Goal: Task Accomplishment & Management: Complete application form

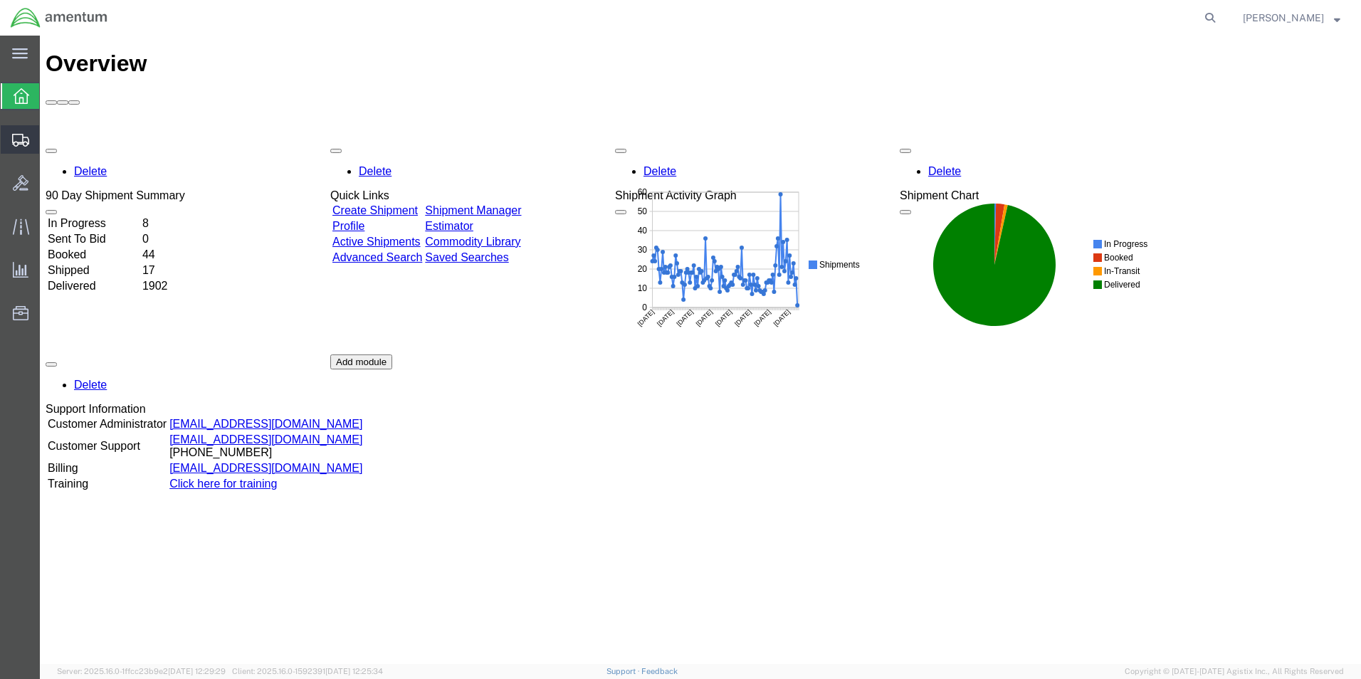
click at [0, 0] on span "Create from Template" at bounding box center [0, 0] width 0 height 0
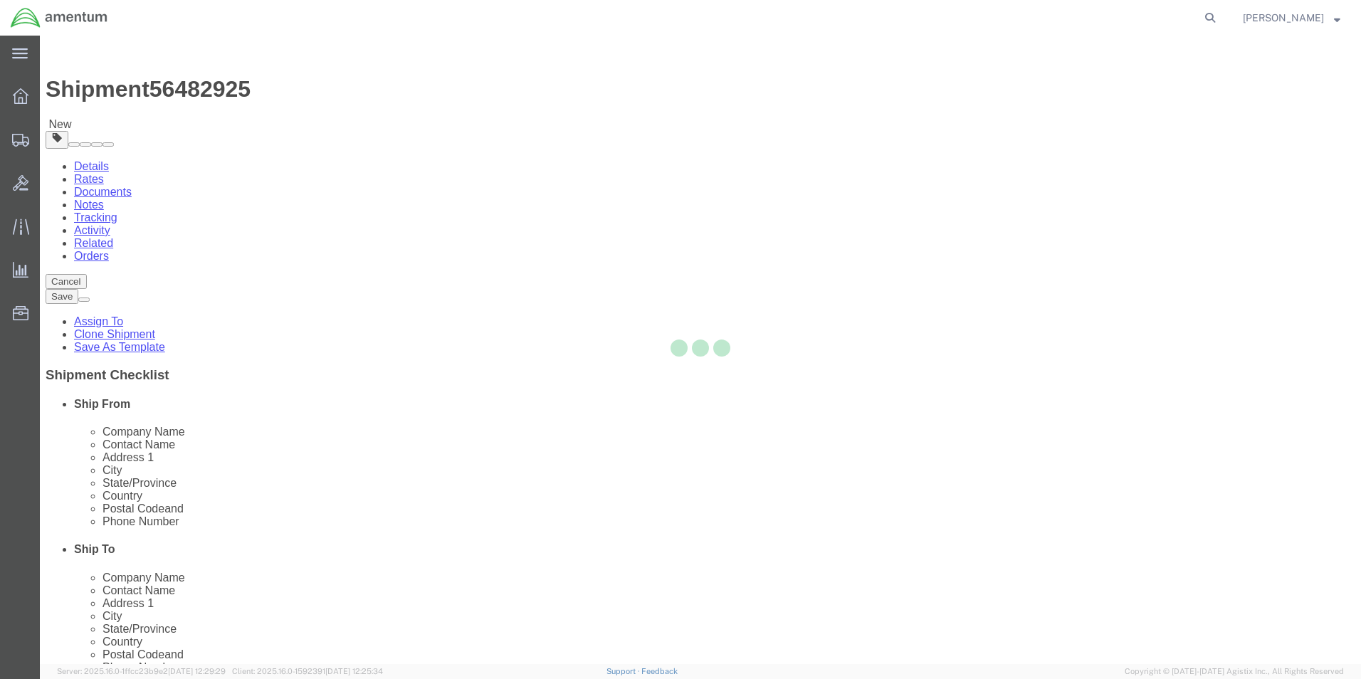
select select "49831"
select select "49941"
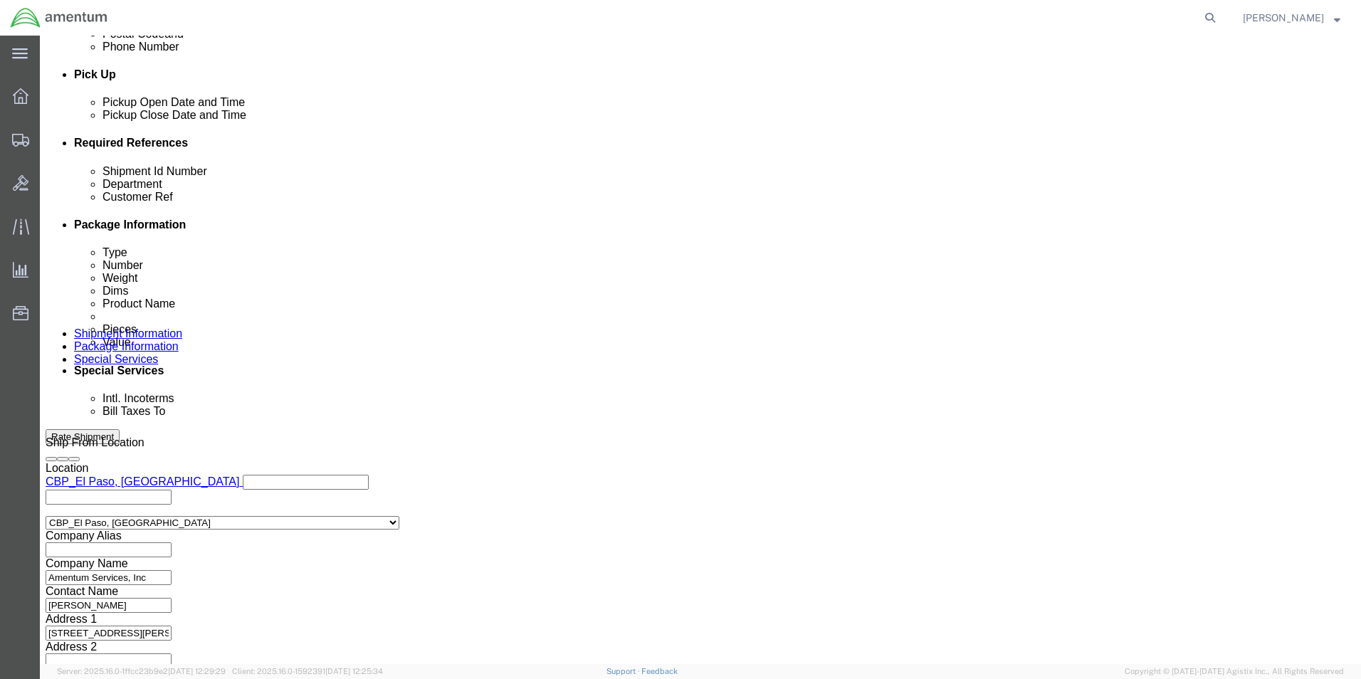
scroll to position [0, 21]
drag, startPoint x: 187, startPoint y: 252, endPoint x: 386, endPoint y: 275, distance: 200.0
click div "Shipment Id Number 321397/321404/321383/321350 Department CBP Select Account Ty…"
type input "324025"
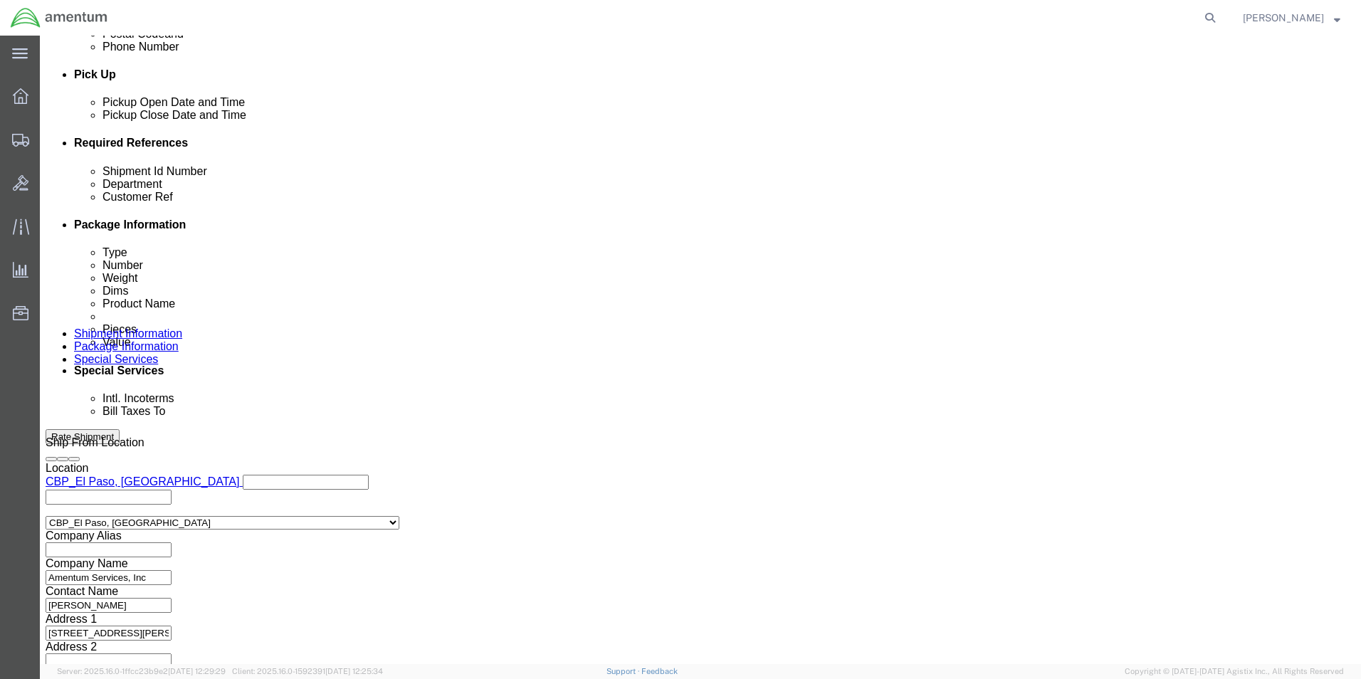
scroll to position [0, 21]
drag, startPoint x: 185, startPoint y: 282, endPoint x: 384, endPoint y: 285, distance: 198.6
click div "Shipment Id Number 324025 Department CBP Select Account Type Activity ID Airlin…"
type input "324025"
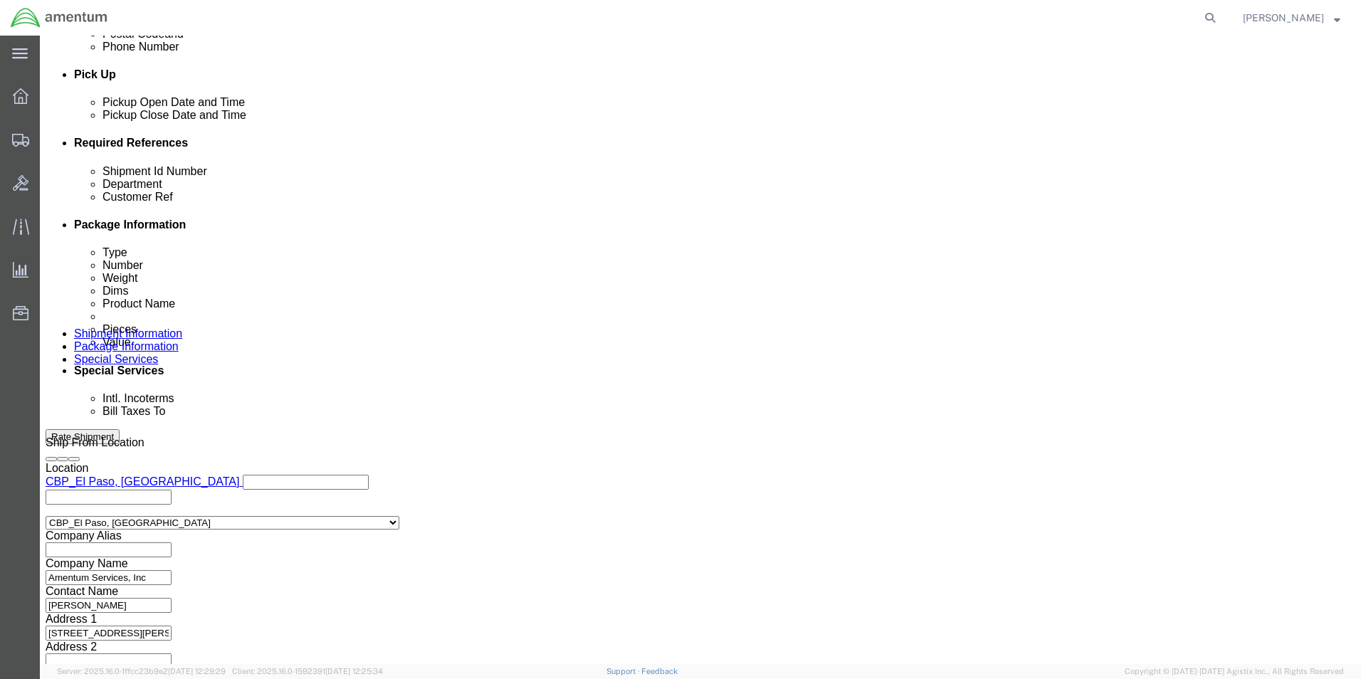
click input "324025"
type input "324025 AOG"
click input "324025"
type input "324025 AOG"
click div "324025 AOG"
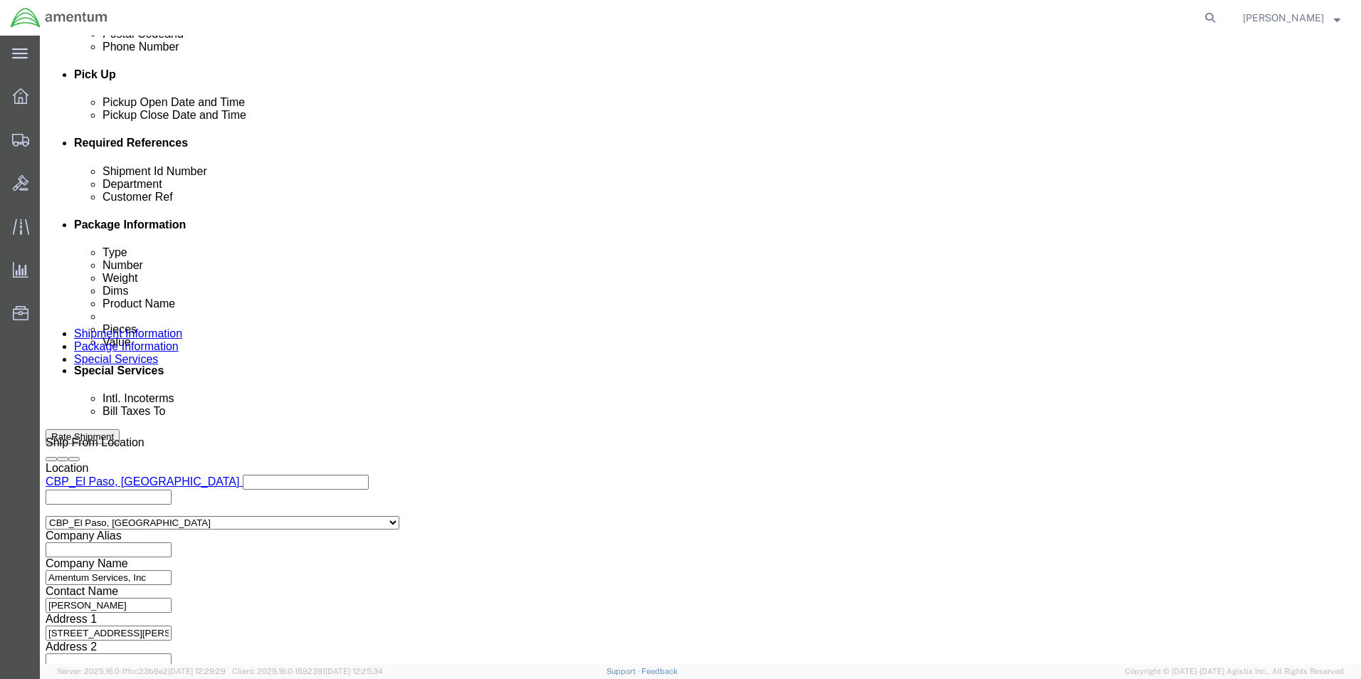
click button "Continue"
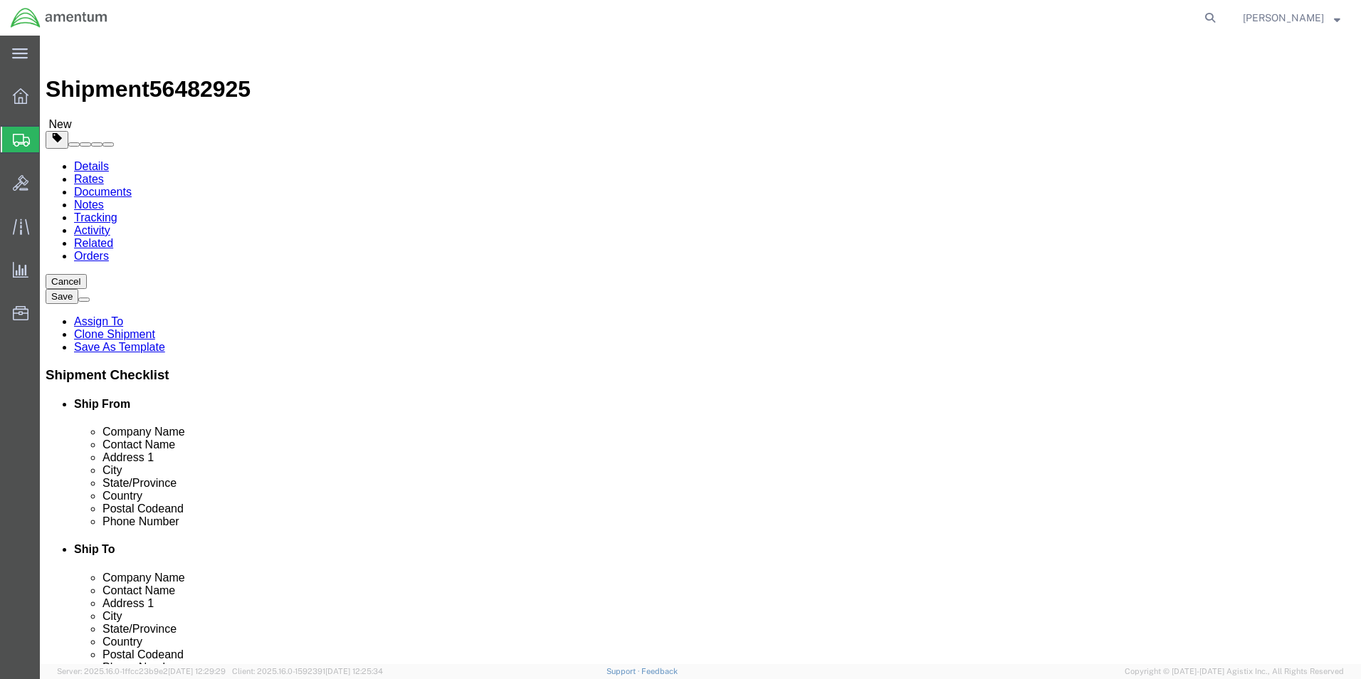
drag, startPoint x: 182, startPoint y: 307, endPoint x: 166, endPoint y: 308, distance: 15.7
click div "Dimensions Length 12.00 x Width 12.00 x Height 8.00 Select cm ft in"
type input "10"
type input "08"
type input "6"
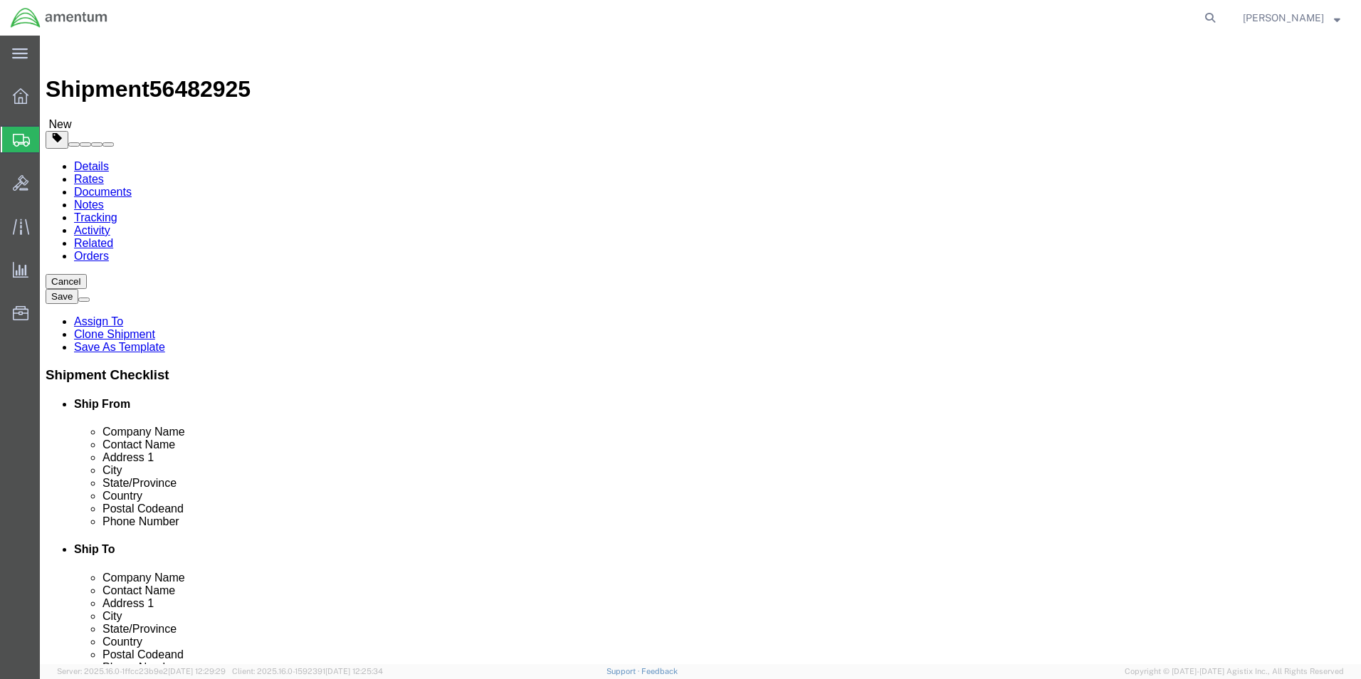
drag, startPoint x: 290, startPoint y: 303, endPoint x: 264, endPoint y: 303, distance: 26.3
click input "08"
type input "8"
click input "5.00"
type input "5"
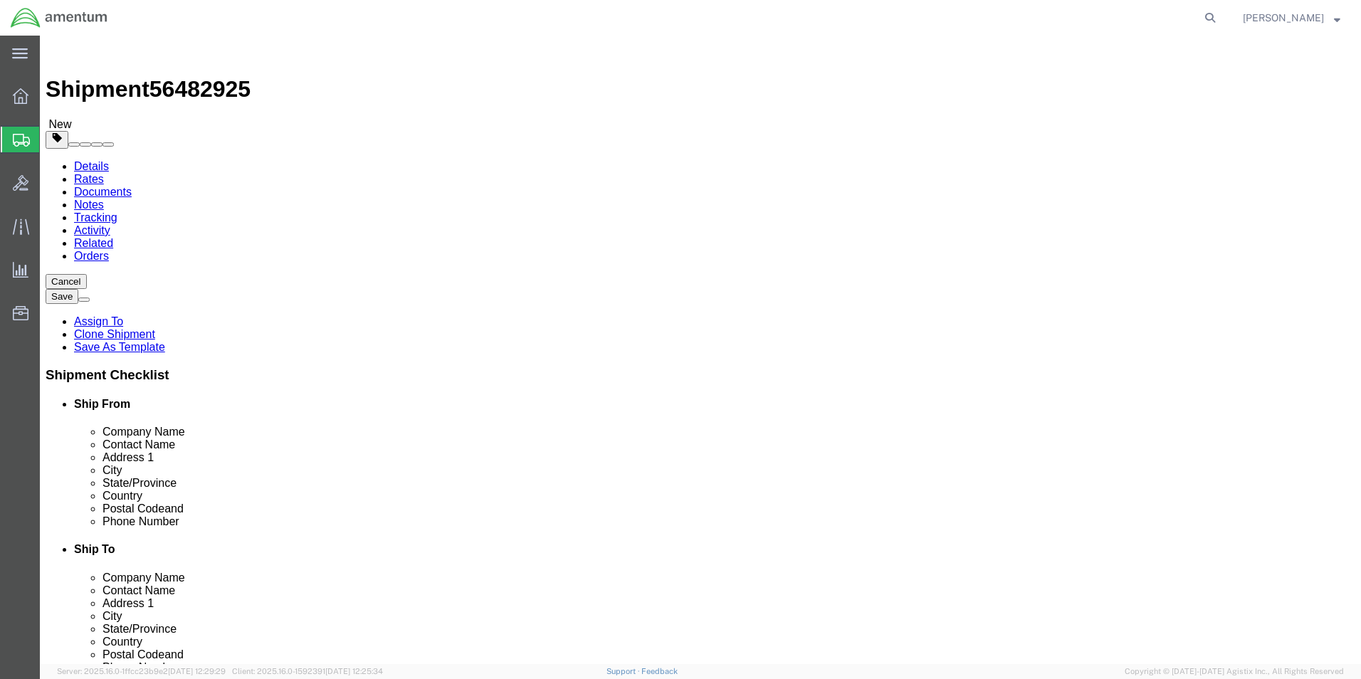
type input "1"
click div "1 Select kgs lbs"
click dd "8.00 Each"
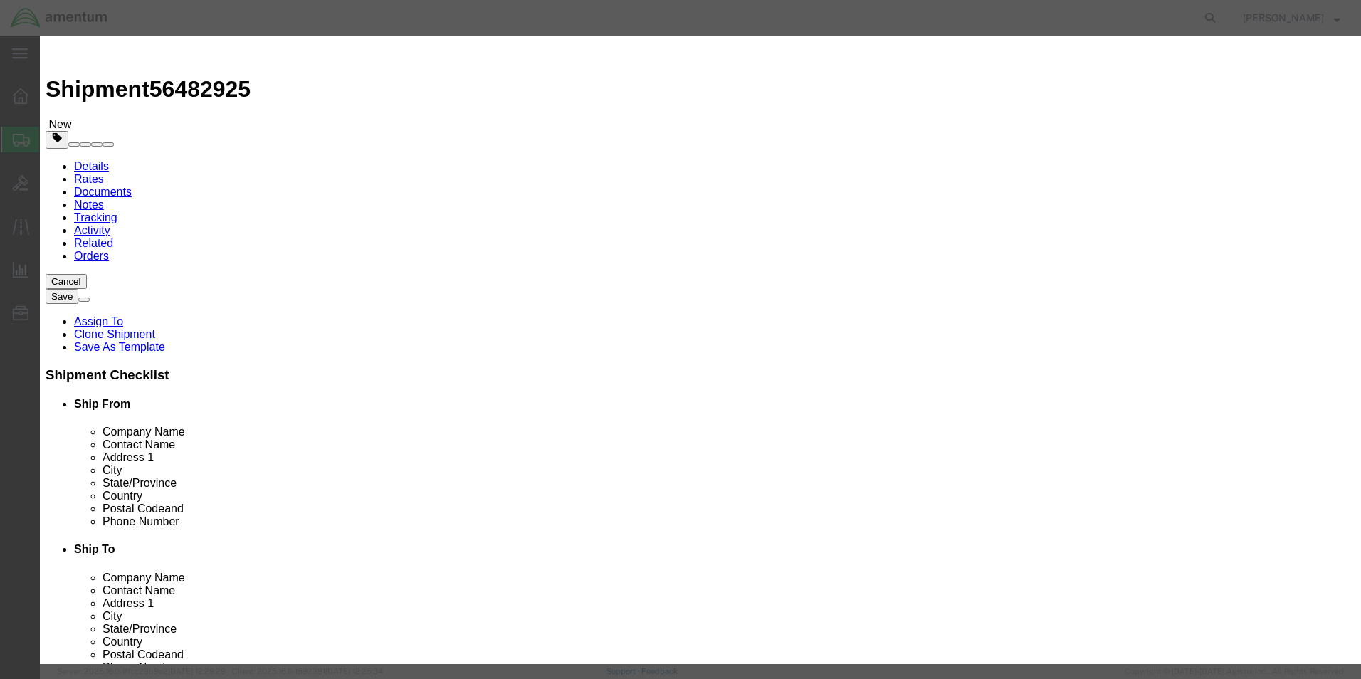
drag, startPoint x: 460, startPoint y: 140, endPoint x: 395, endPoint y: 145, distance: 65.0
click div "Pieces 8.00 Select Bag Barrels 100Board Feet Bottle Box Blister Pack Carats Can…"
type input "1"
type input "12.5"
click textarea
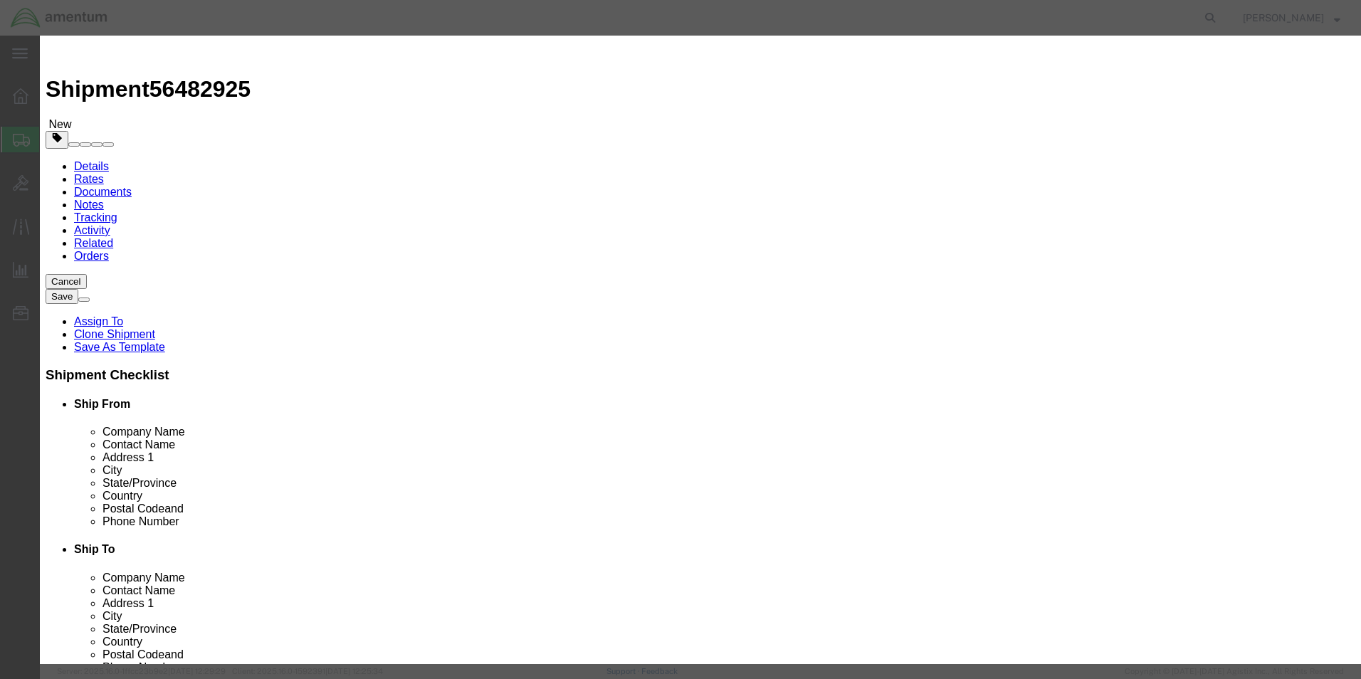
click textarea
type textarea "PN 9560131810"
click div "Commodity library Product Name AIRCRAFT PARTS Pieces 1 Select Bag Barrels 100Bo…"
click button "Save & Close"
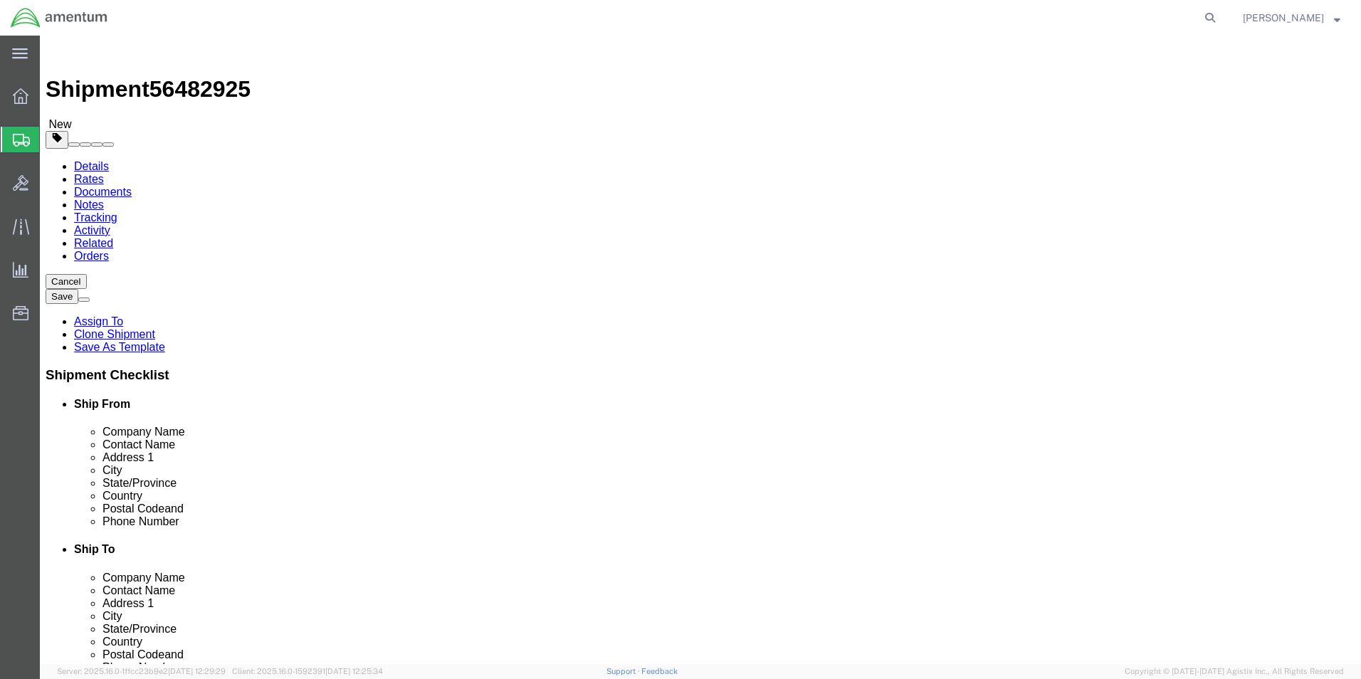
click span "button"
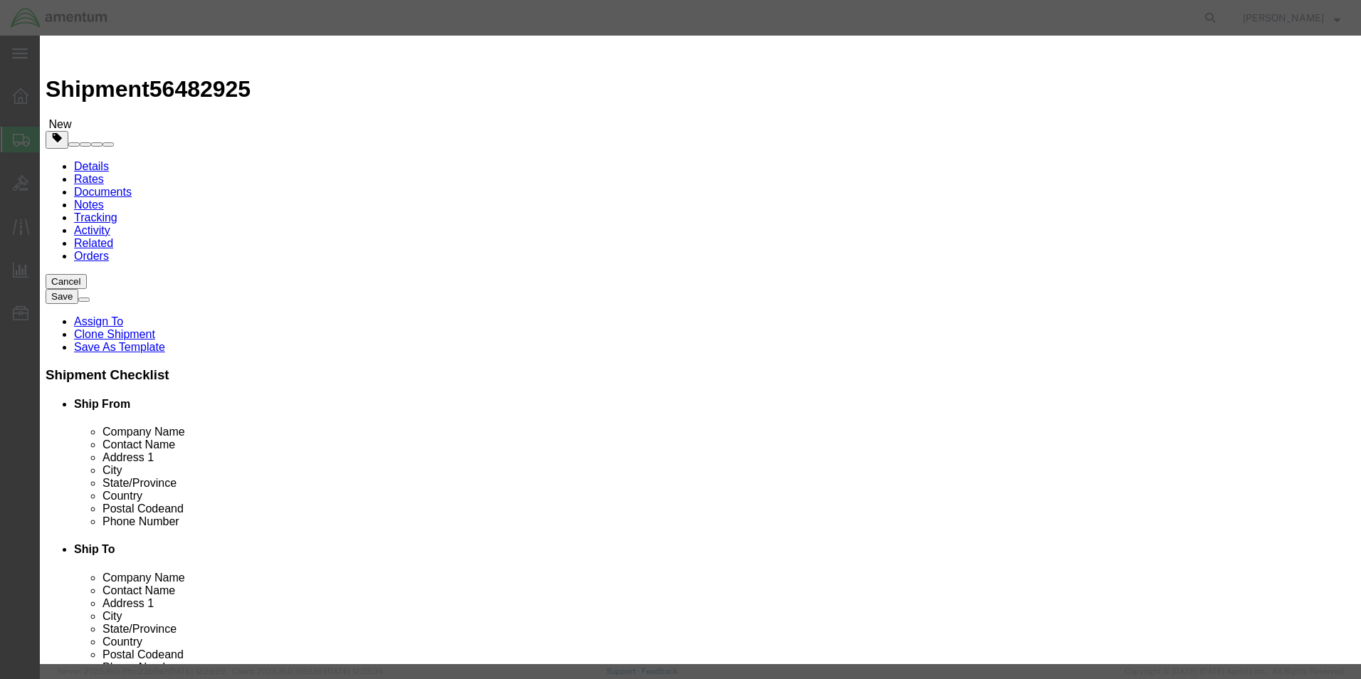
click button "Yes"
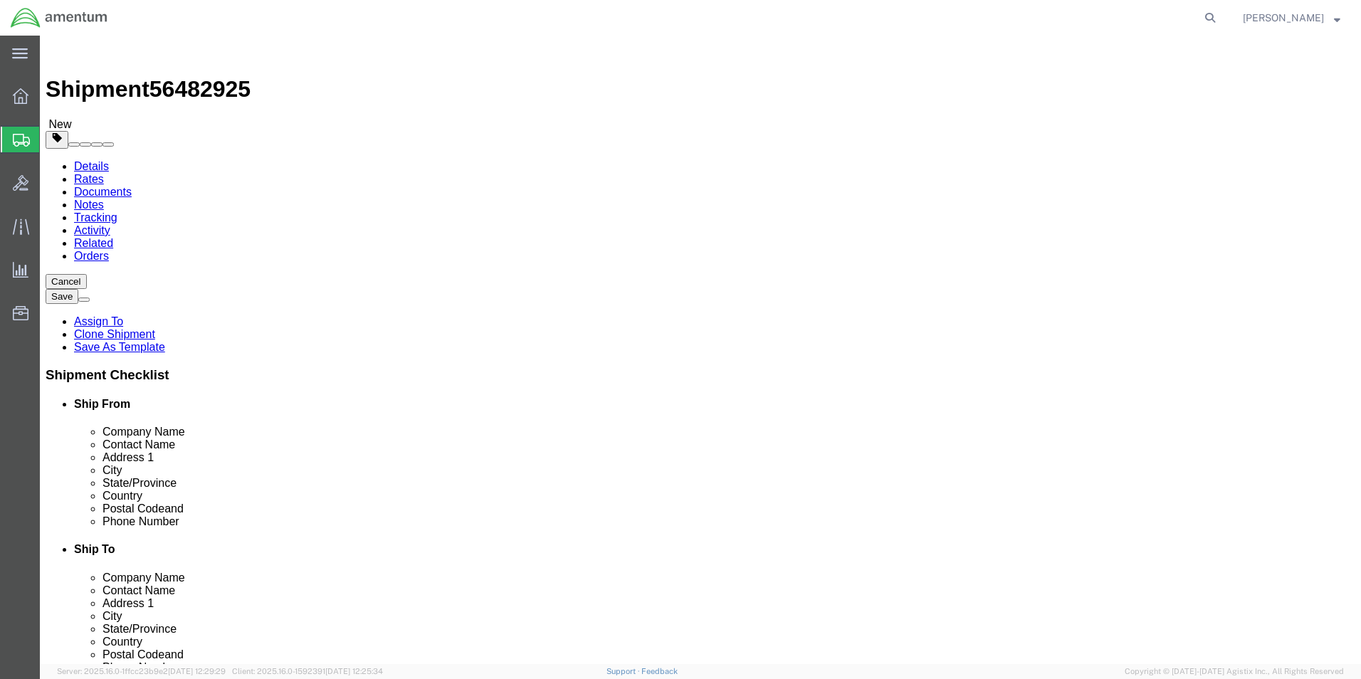
click button "Continue"
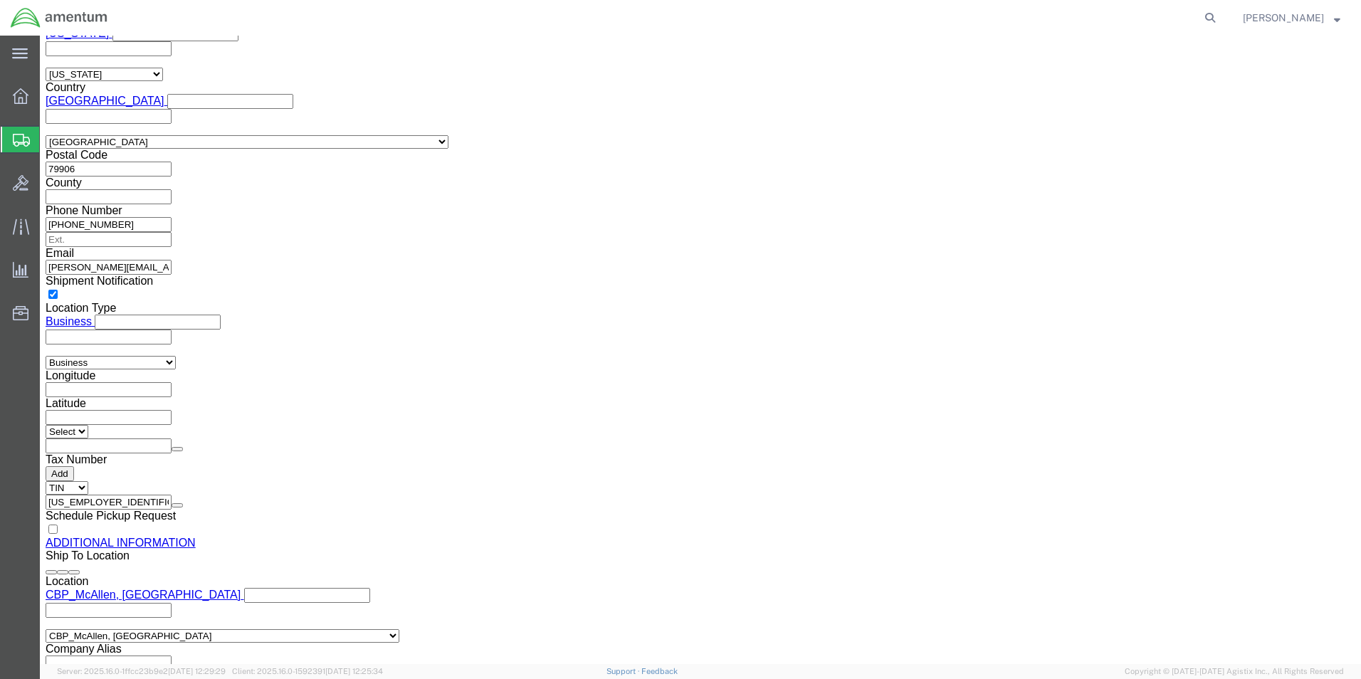
scroll to position [1306, 0]
click button "Rate Shipment"
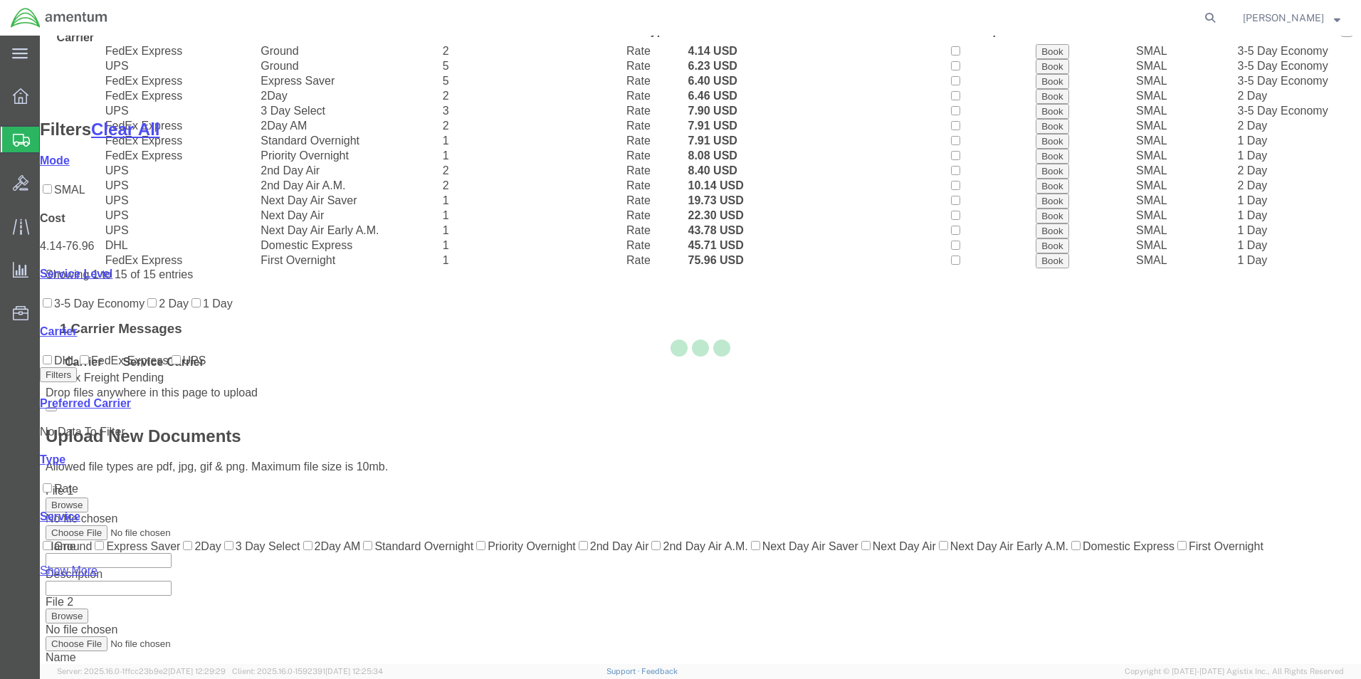
scroll to position [58, 0]
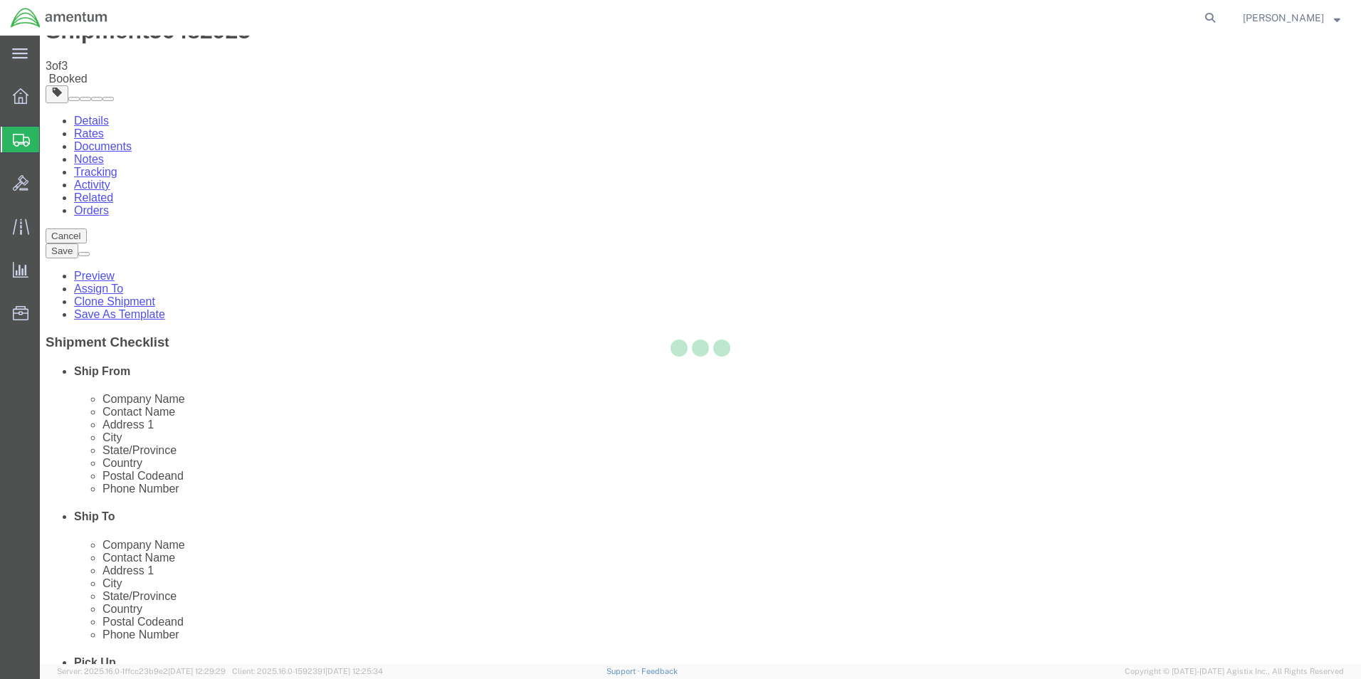
scroll to position [0, 0]
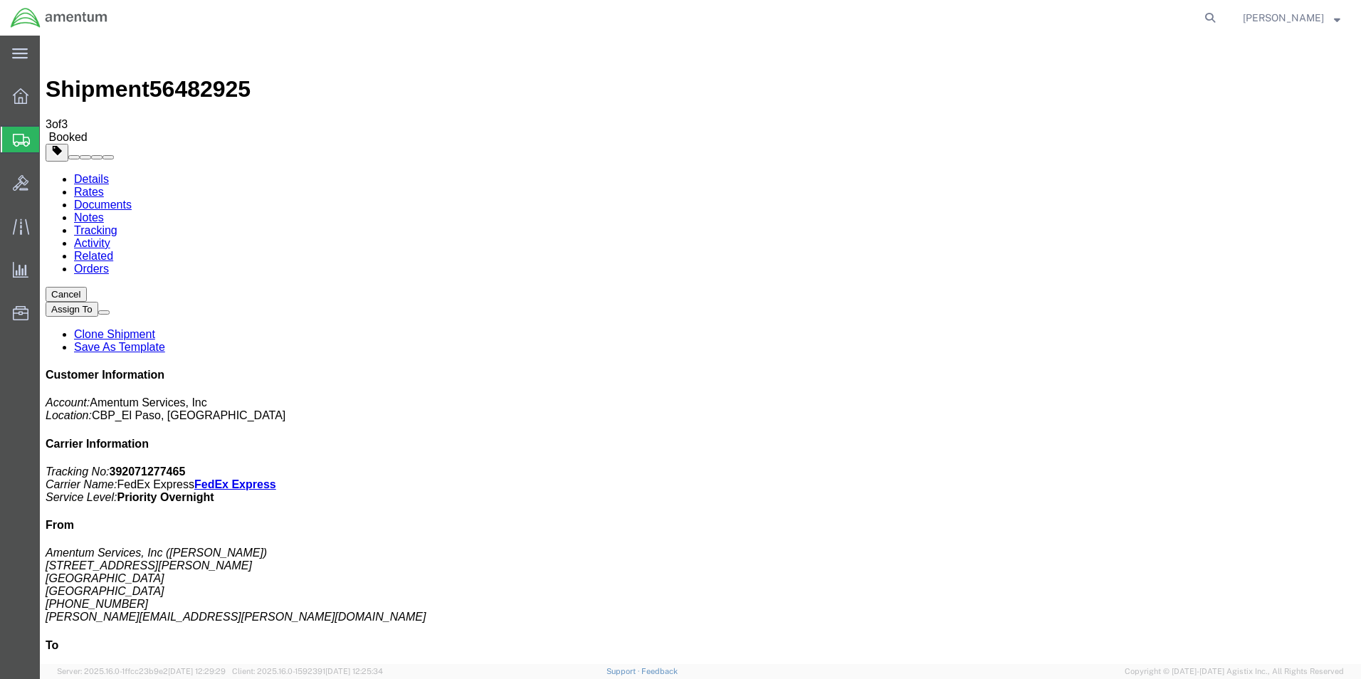
drag, startPoint x: 595, startPoint y: 253, endPoint x: 602, endPoint y: 327, distance: 73.7
